Goal: Navigation & Orientation: Find specific page/section

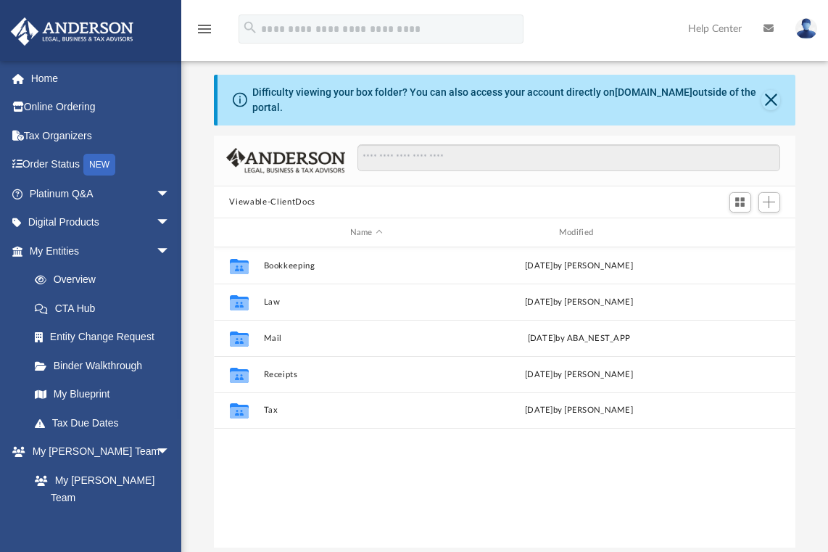
scroll to position [318, 571]
click at [134, 226] on link "Digital Products arrow_drop_down" at bounding box center [101, 222] width 182 height 29
click at [156, 196] on span "arrow_drop_down" at bounding box center [170, 194] width 29 height 30
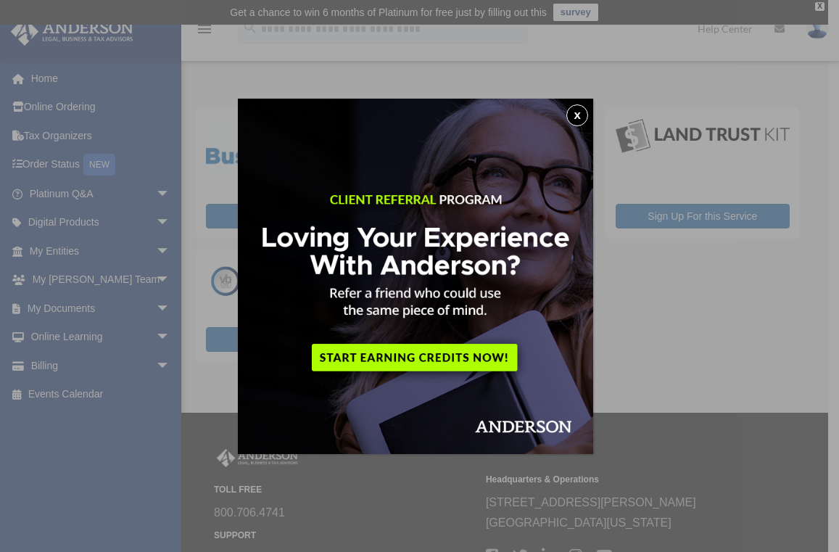
click at [578, 118] on button "x" at bounding box center [577, 115] width 22 height 22
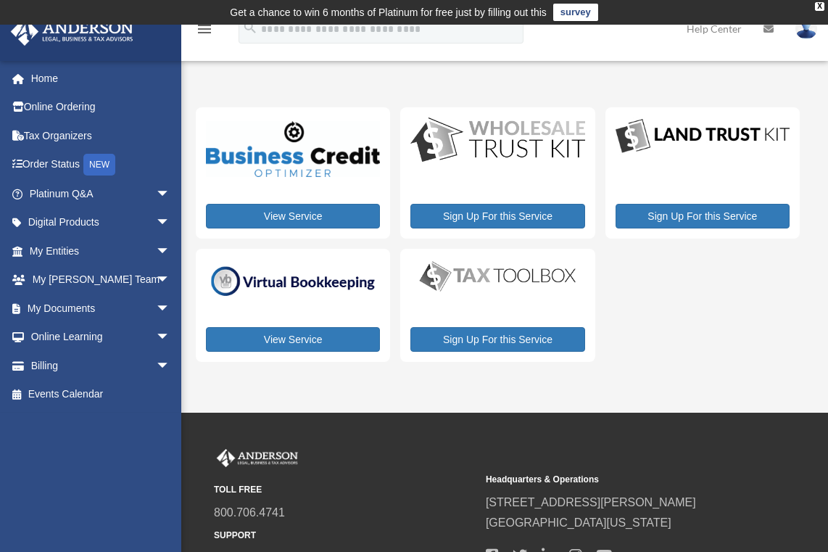
click at [62, 133] on link "Tax Organizers" at bounding box center [101, 135] width 182 height 29
click at [54, 198] on link "Platinum Q&A arrow_drop_down" at bounding box center [101, 193] width 182 height 29
click at [156, 194] on span "arrow_drop_down" at bounding box center [170, 194] width 29 height 30
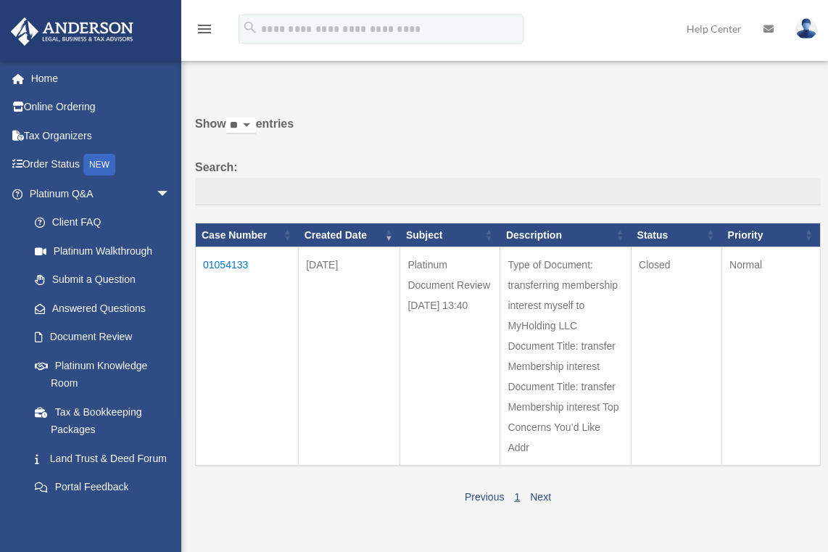
scroll to position [35, 0]
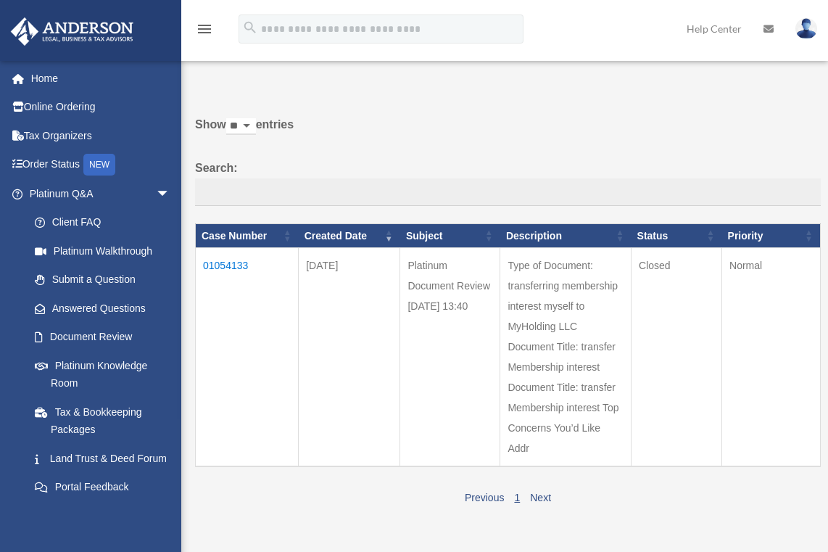
click at [65, 368] on link "Platinum Knowledge Room" at bounding box center [102, 374] width 165 height 46
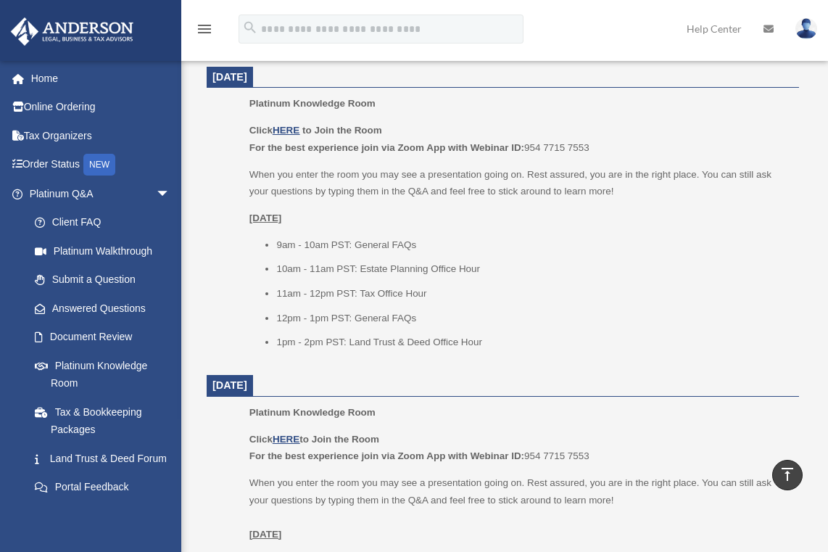
scroll to position [662, 0]
